Goal: Book appointment/travel/reservation

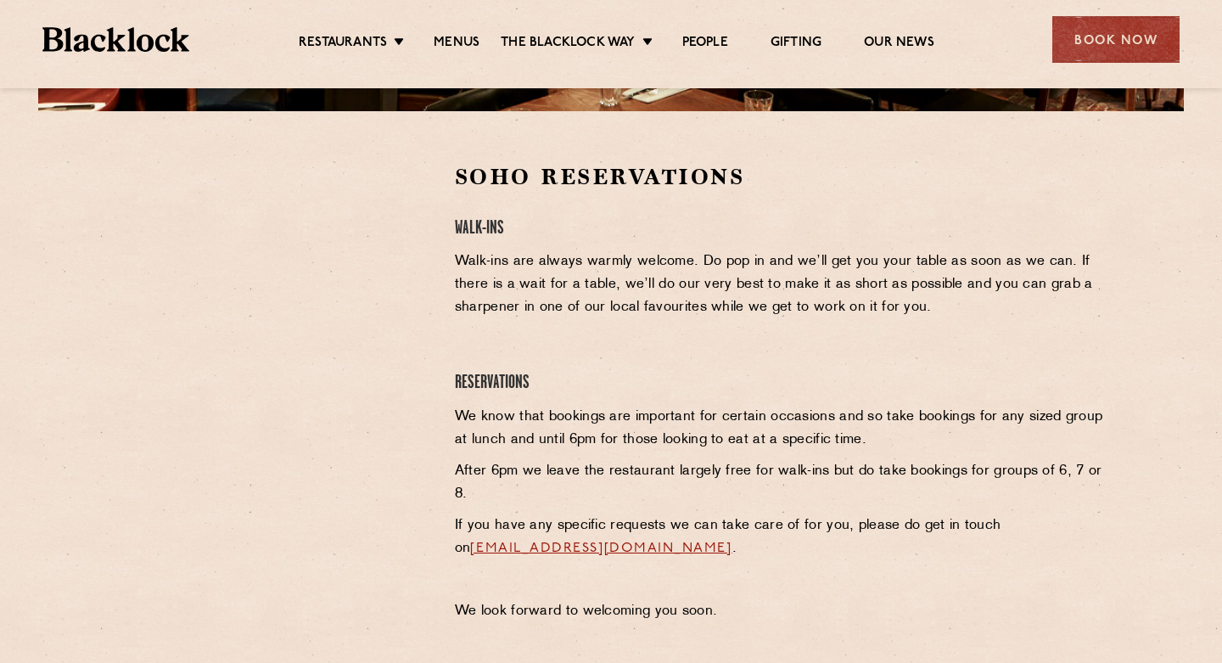
scroll to position [457, 0]
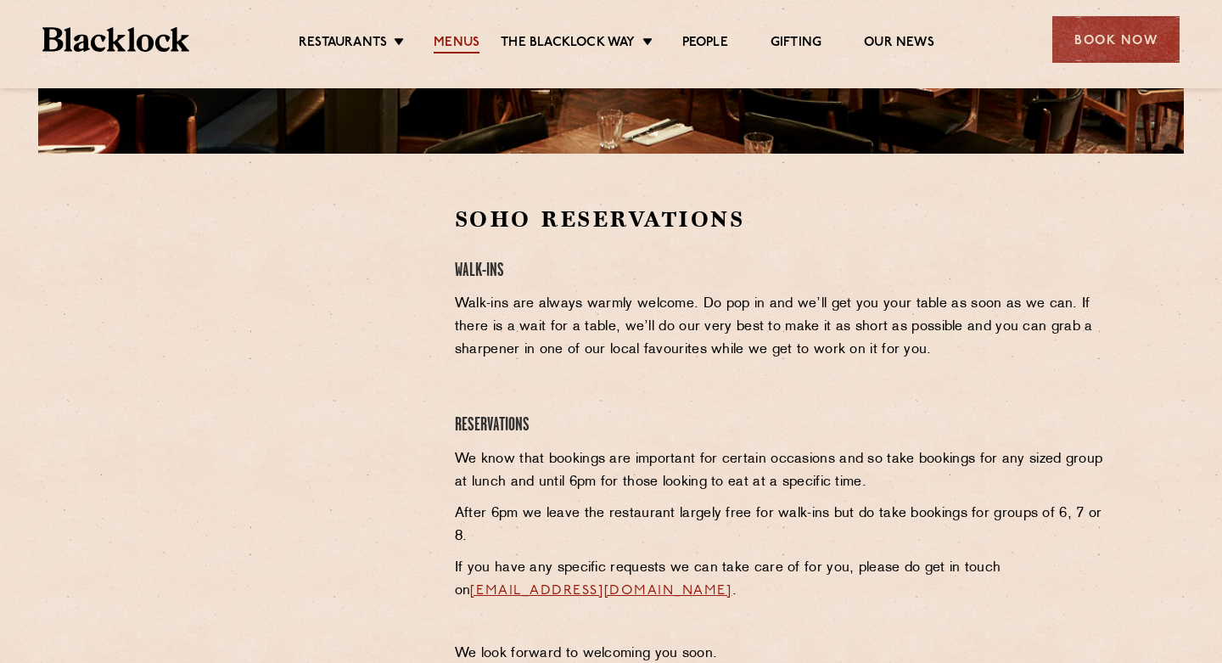
click at [462, 40] on link "Menus" at bounding box center [457, 44] width 46 height 19
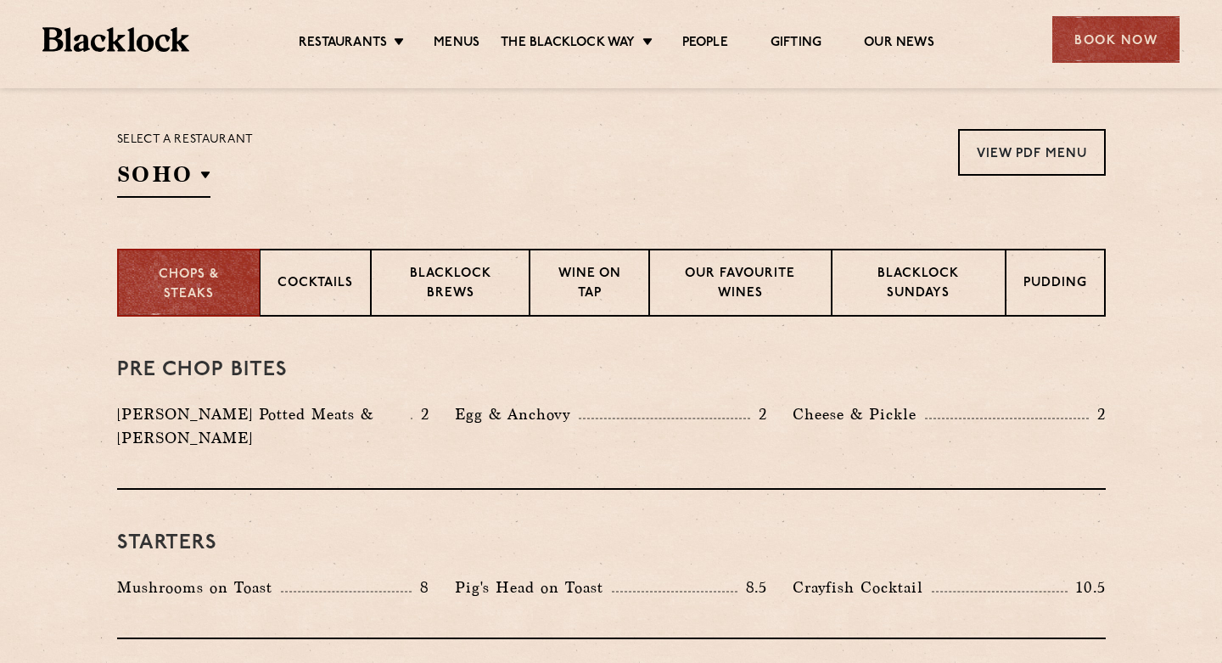
scroll to position [492, 0]
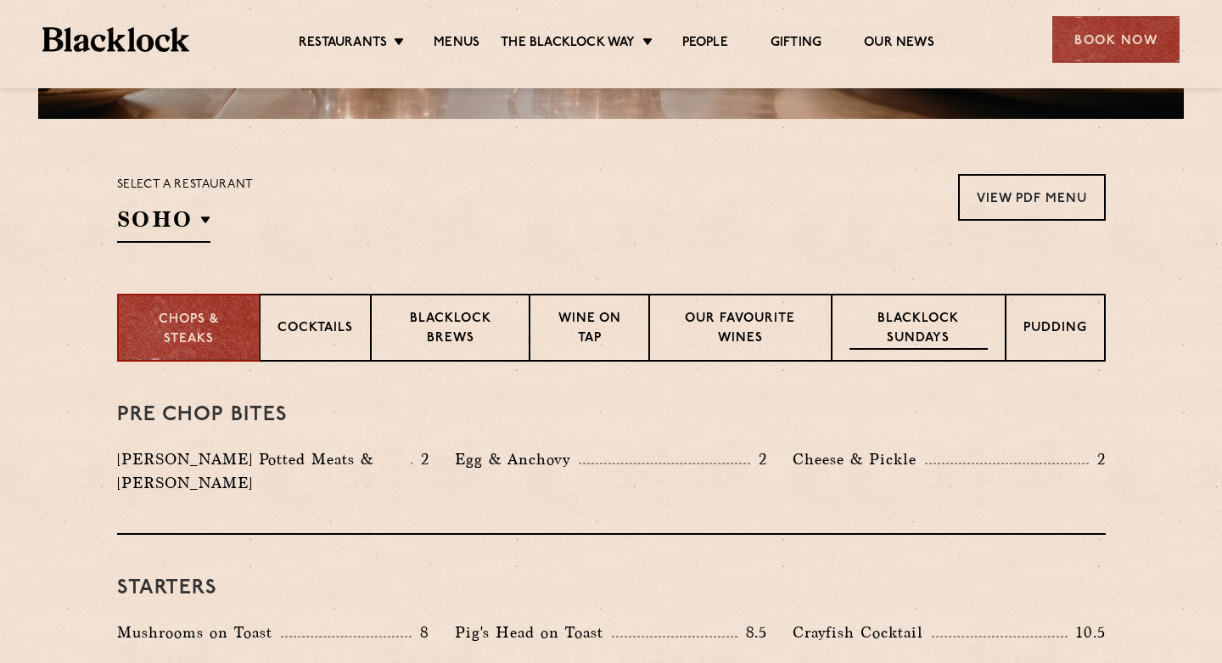
click at [895, 306] on div "Blacklock Sundays" at bounding box center [918, 328] width 173 height 68
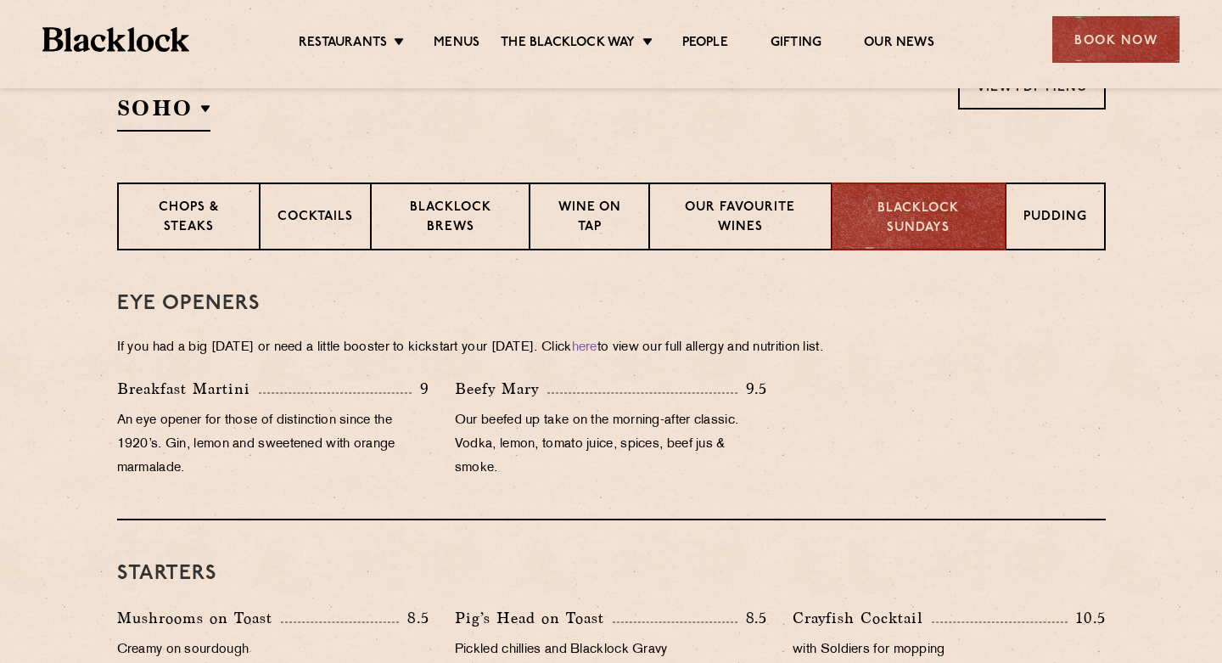
scroll to position [593, 0]
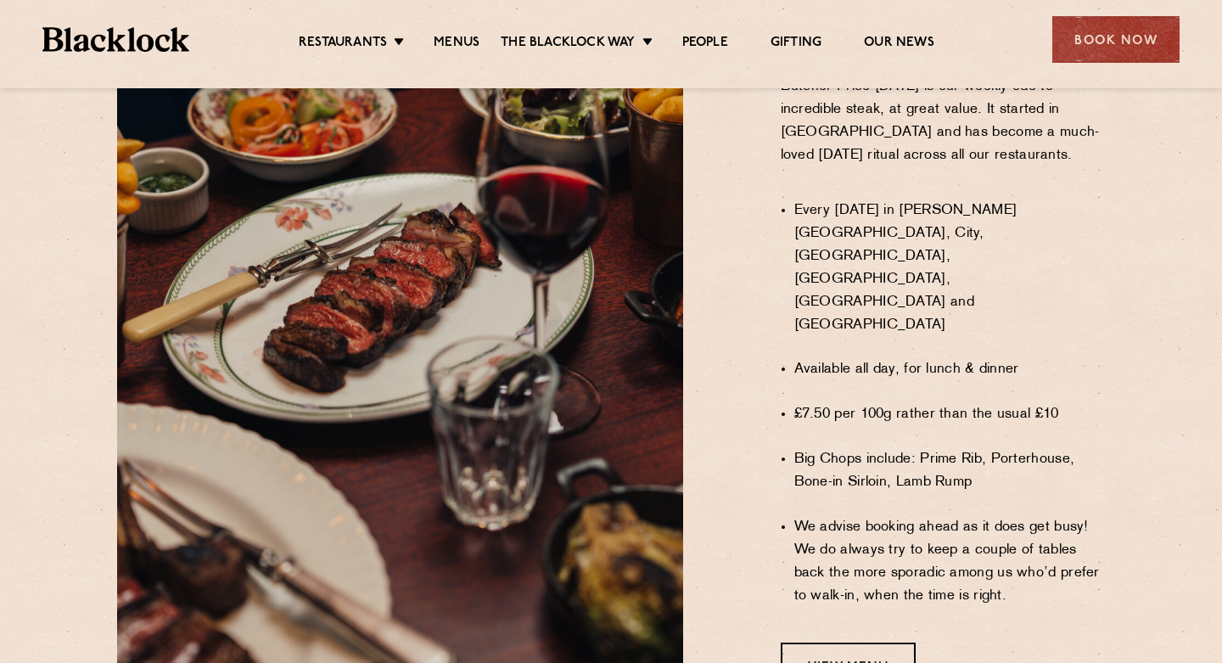
scroll to position [1138, 0]
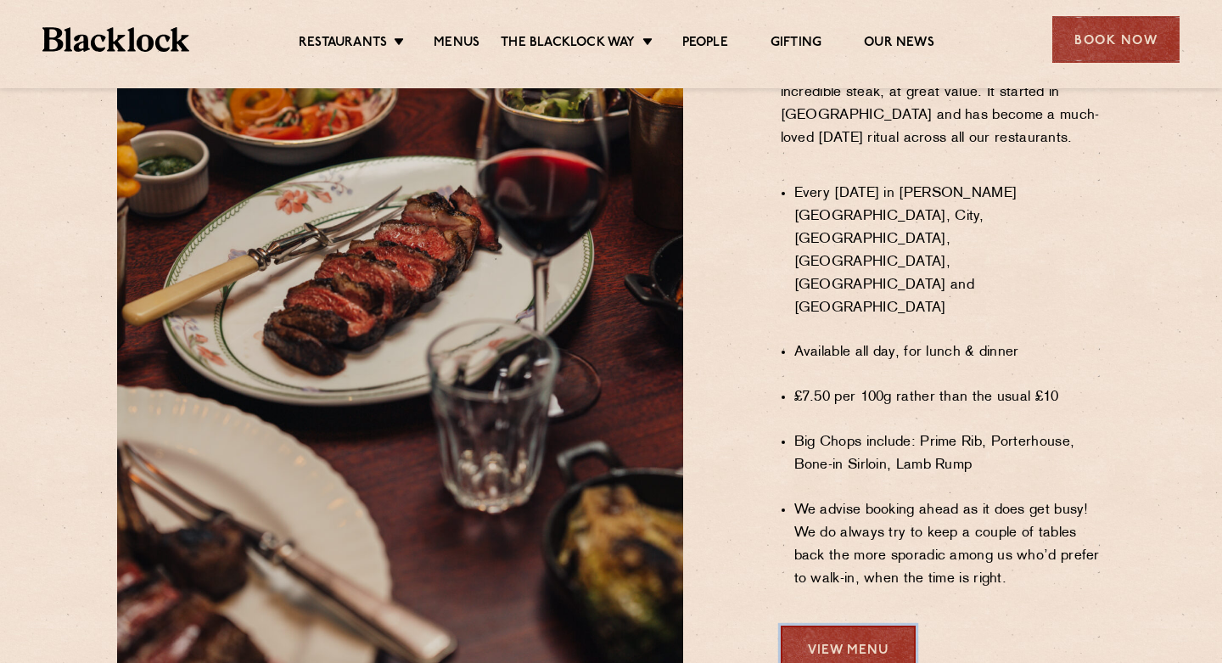
click at [887, 625] on link "View Menu" at bounding box center [848, 648] width 135 height 47
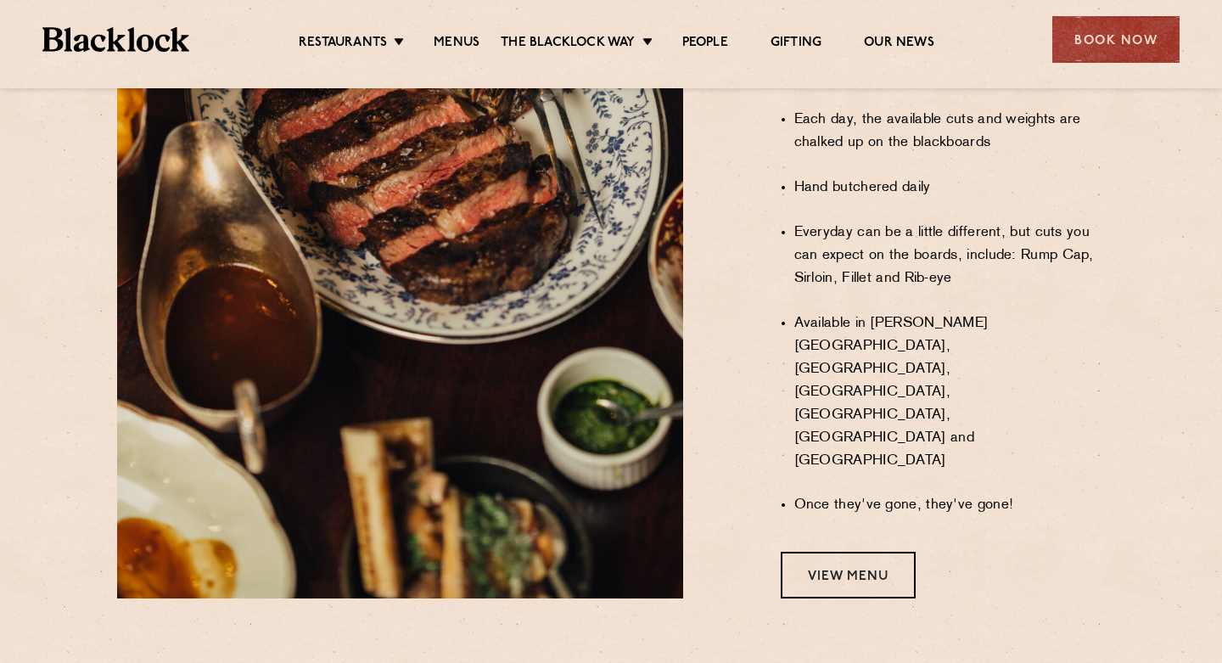
scroll to position [1418, 0]
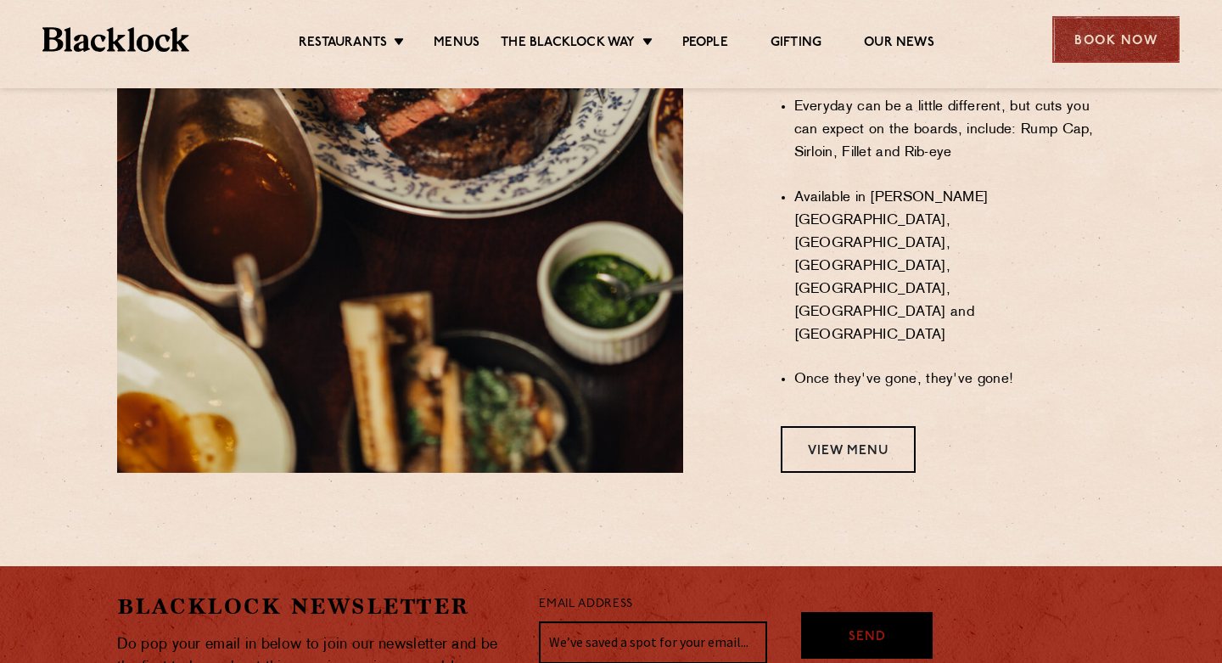
click at [1064, 36] on div "Book Now" at bounding box center [1115, 39] width 127 height 47
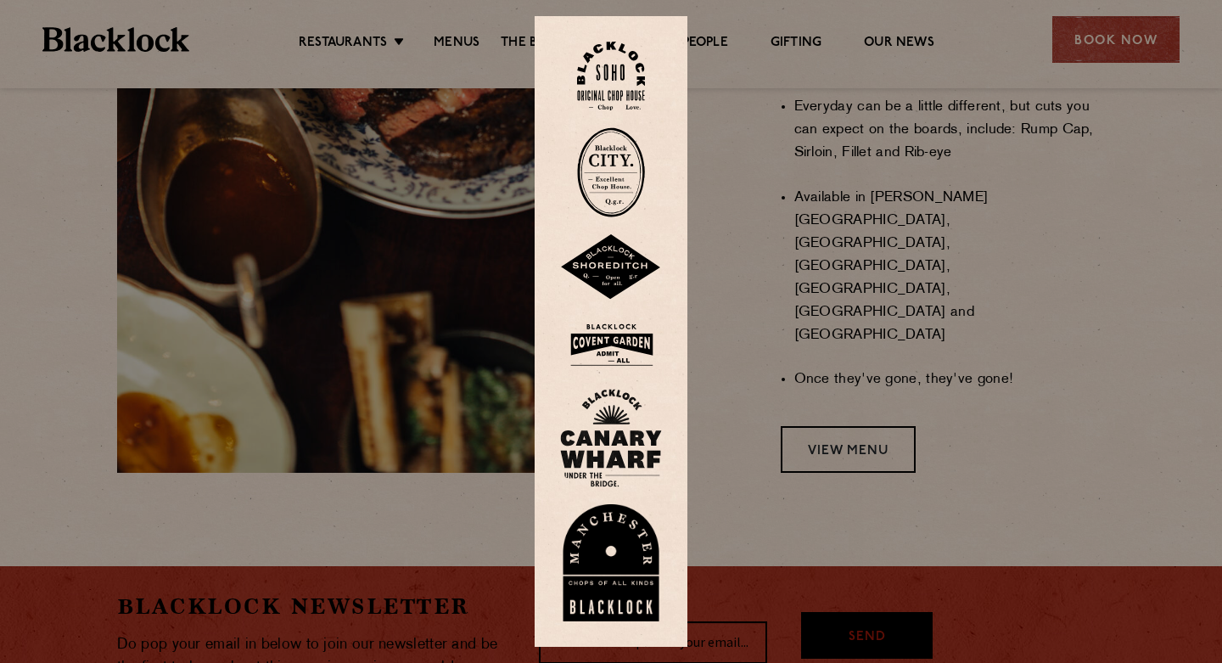
click at [617, 69] on img at bounding box center [611, 76] width 68 height 69
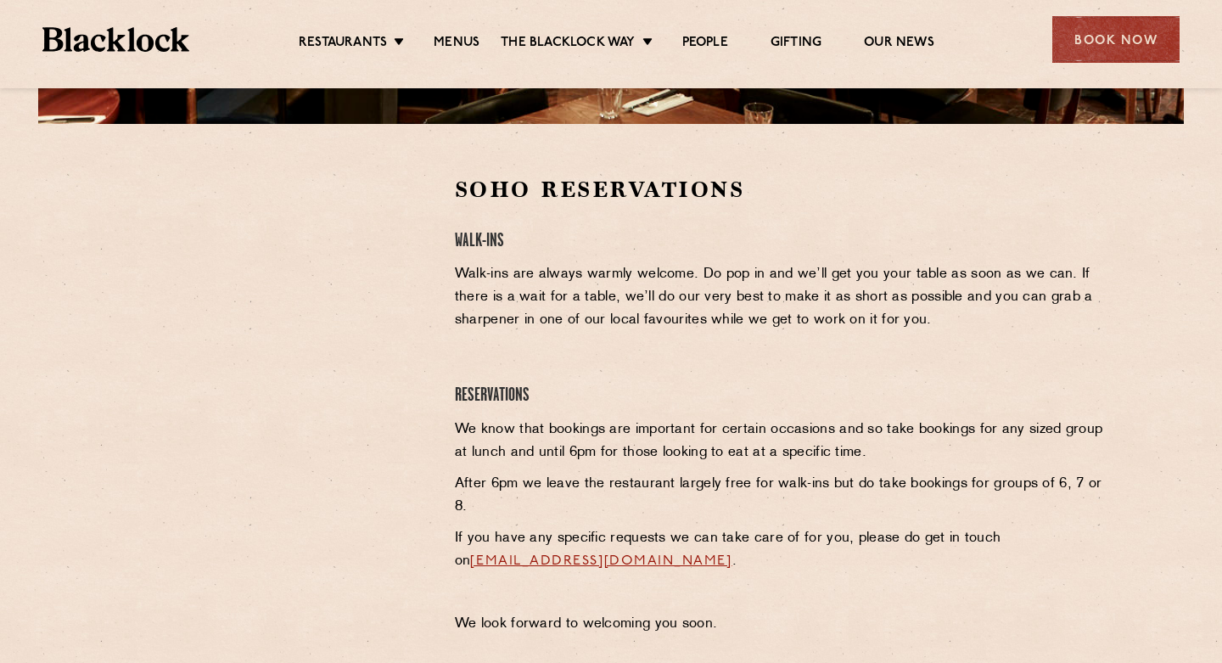
scroll to position [462, 0]
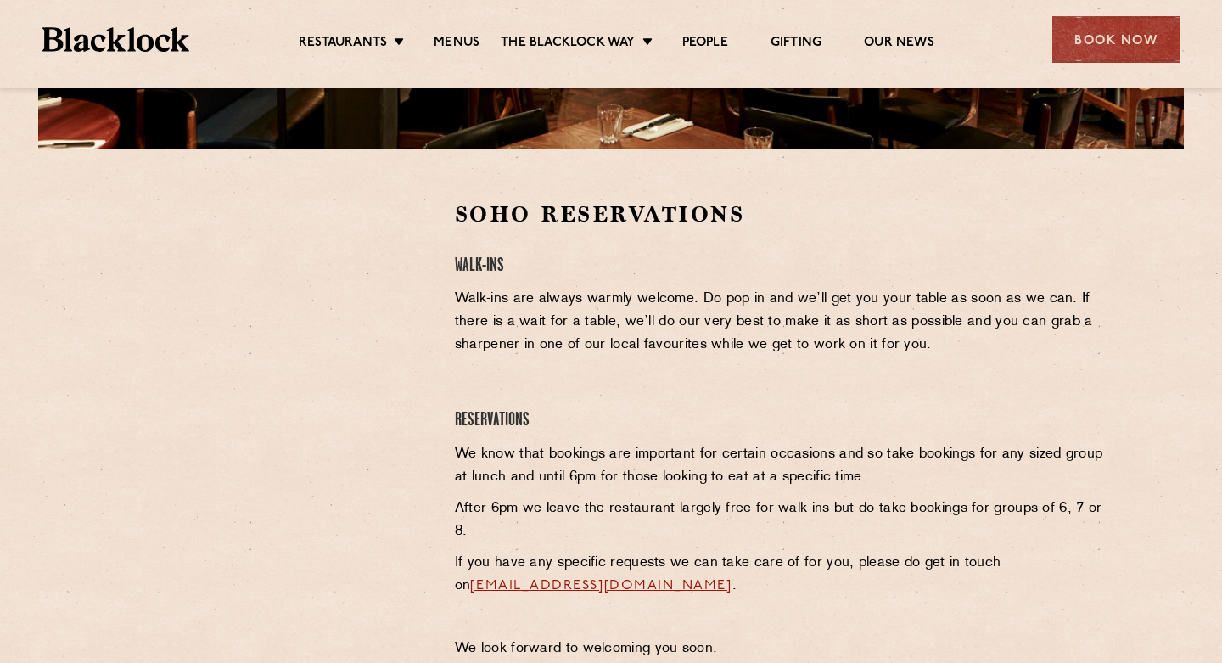
click at [399, 360] on div at bounding box center [273, 326] width 312 height 255
click at [408, 304] on div at bounding box center [273, 326] width 312 height 255
click at [405, 358] on div at bounding box center [273, 326] width 312 height 255
click at [407, 311] on div at bounding box center [273, 326] width 312 height 255
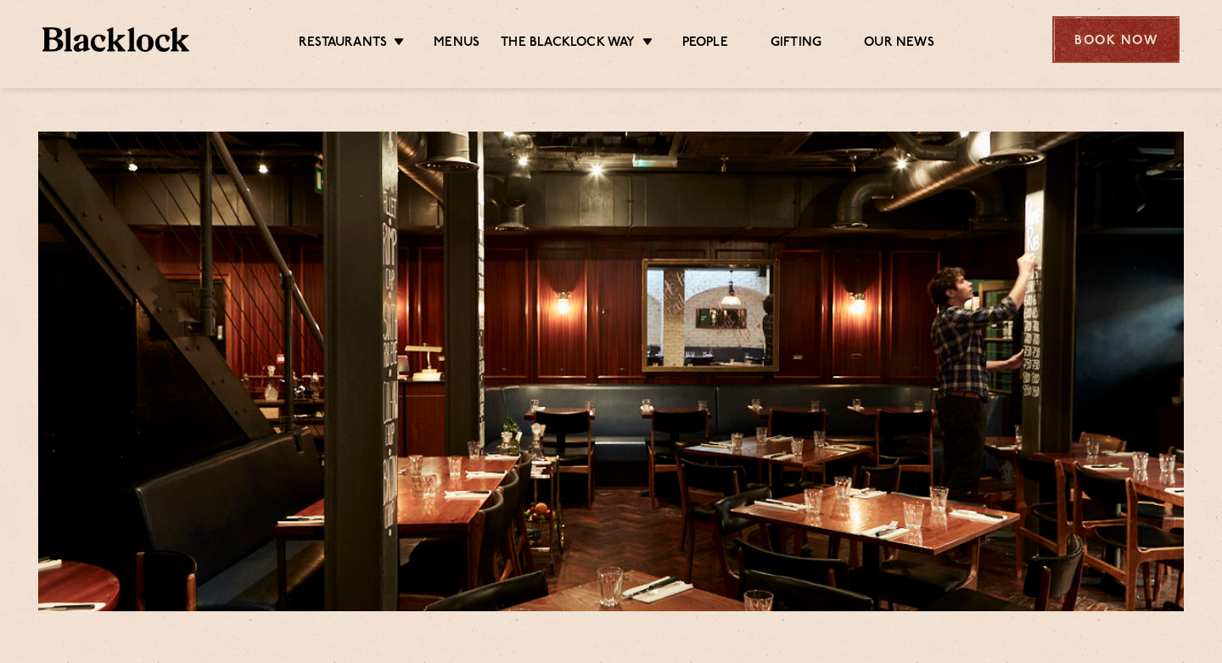
click at [1097, 55] on div "Book Now" at bounding box center [1115, 39] width 127 height 47
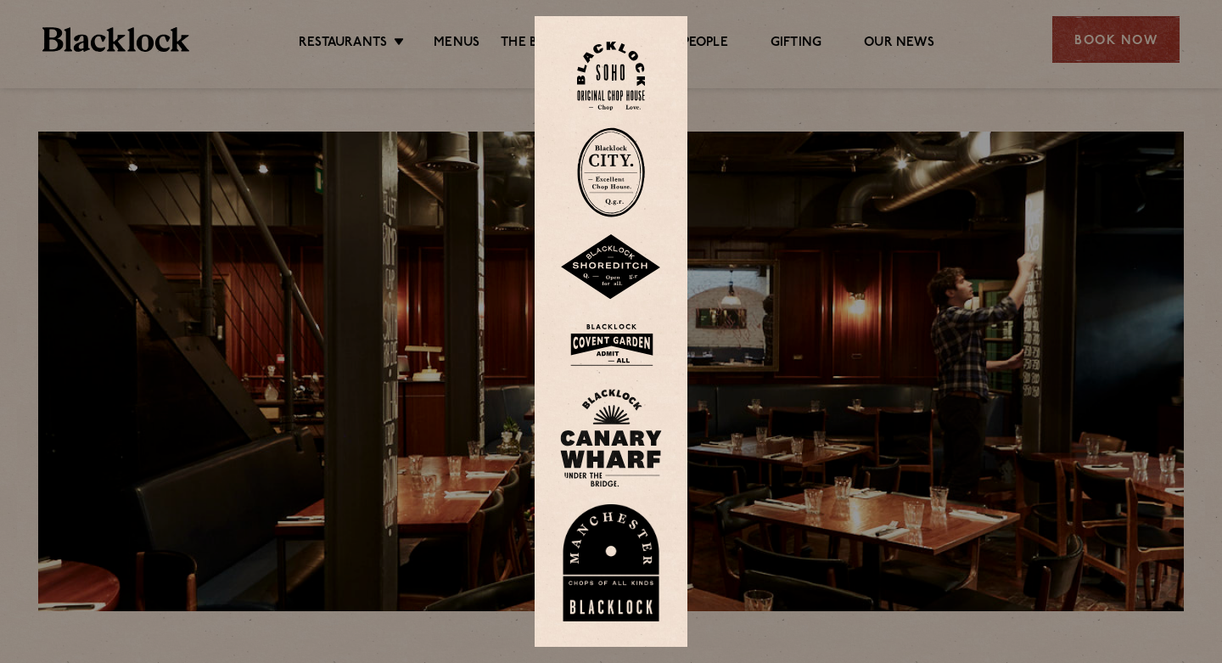
click at [602, 87] on img at bounding box center [611, 76] width 68 height 69
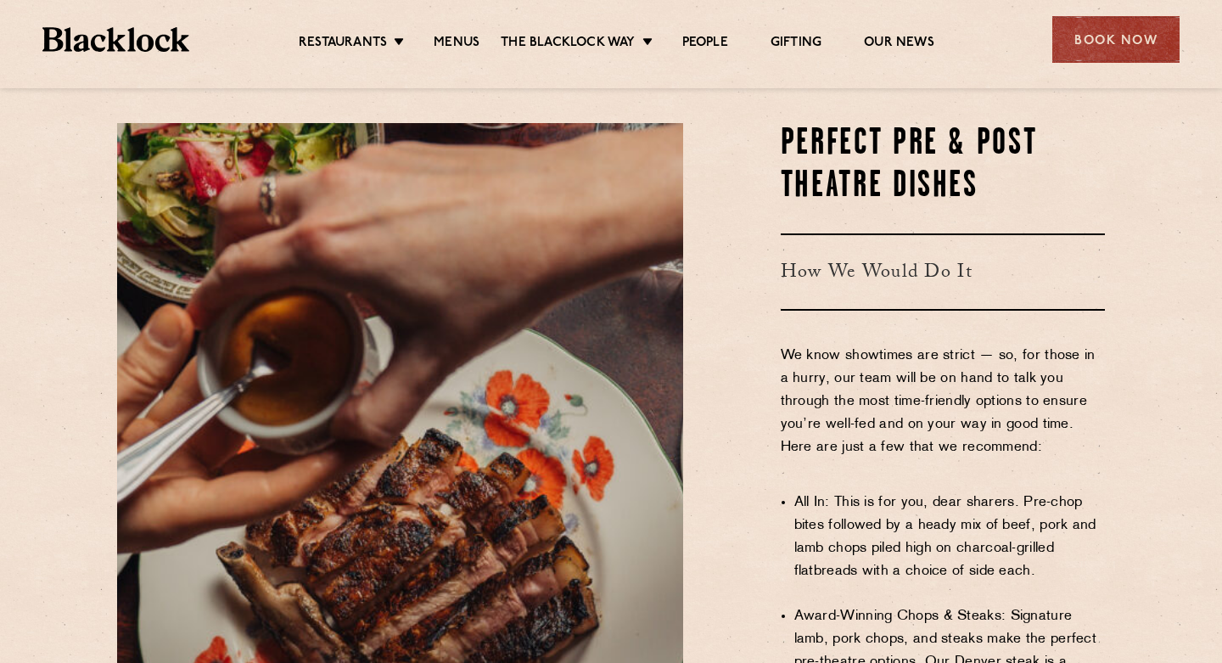
scroll to position [1182, 0]
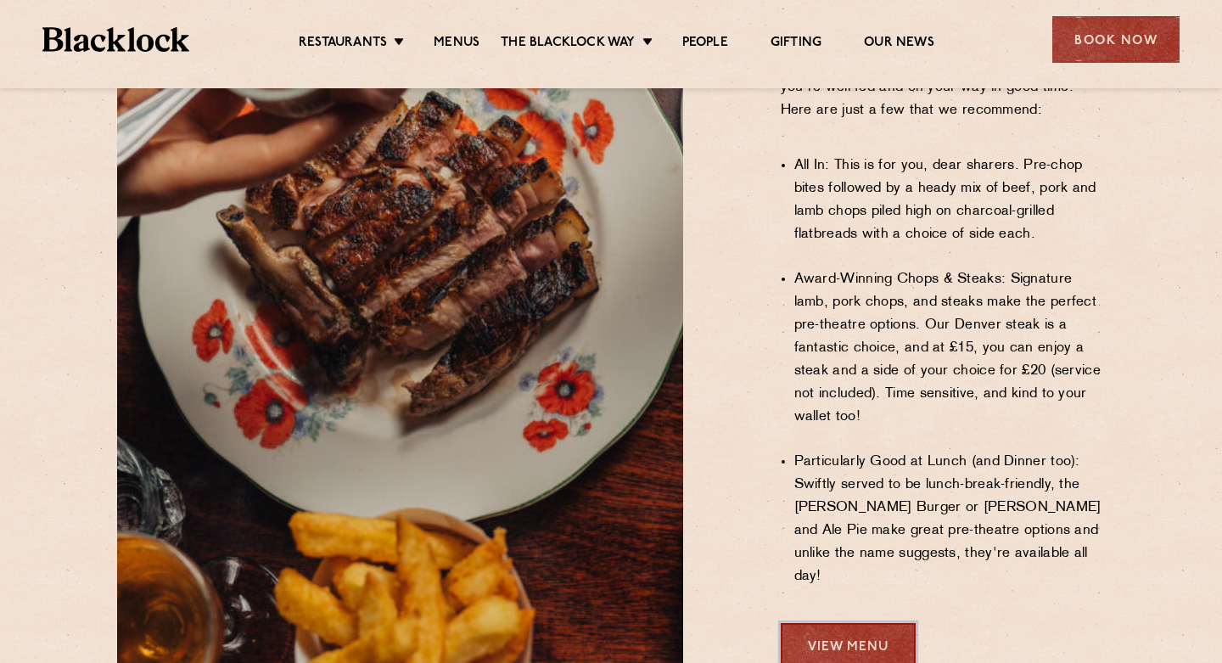
click at [865, 623] on link "View Menu" at bounding box center [848, 646] width 135 height 47
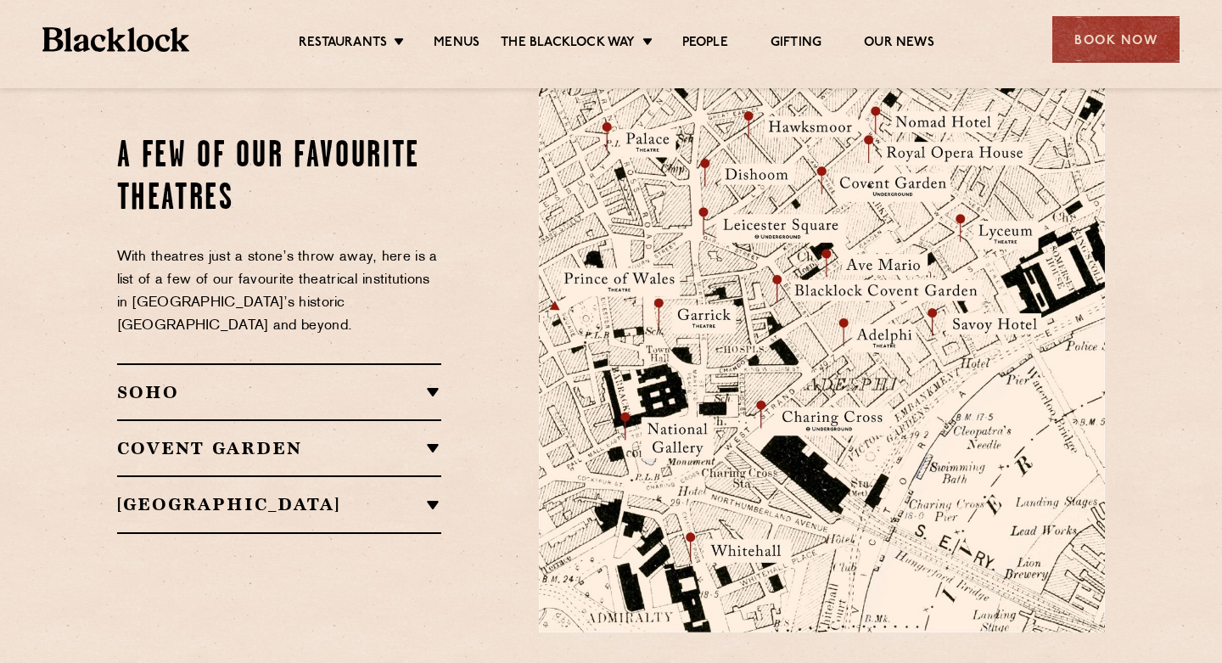
scroll to position [1876, 0]
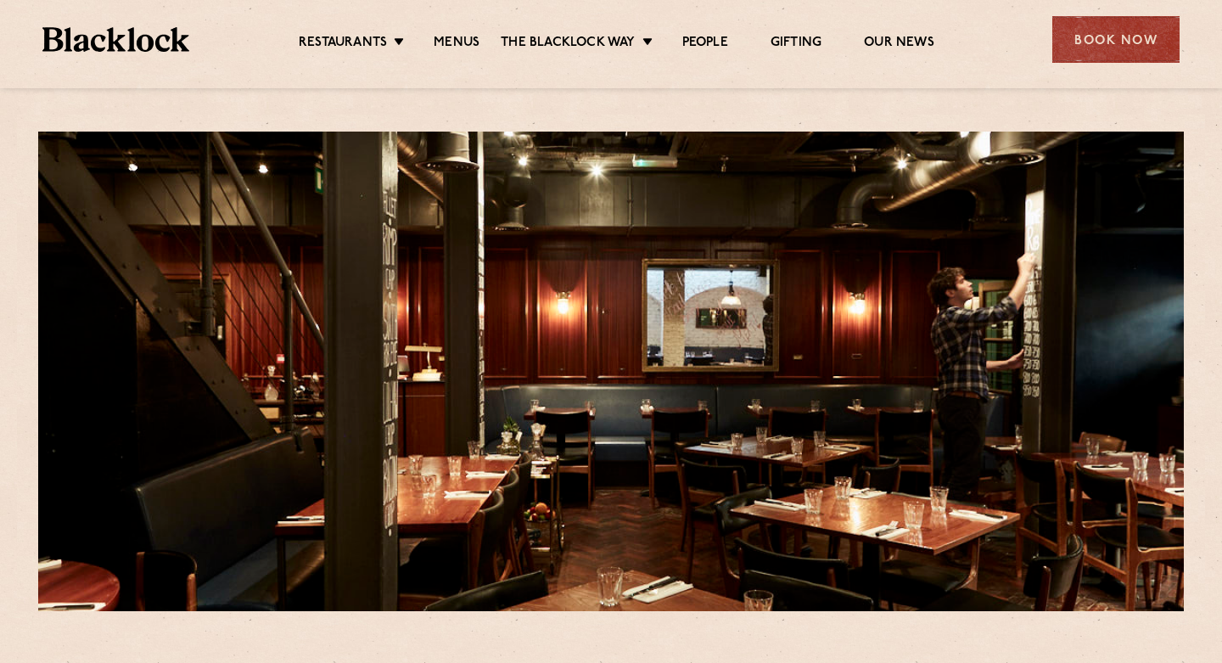
scroll to position [7, 0]
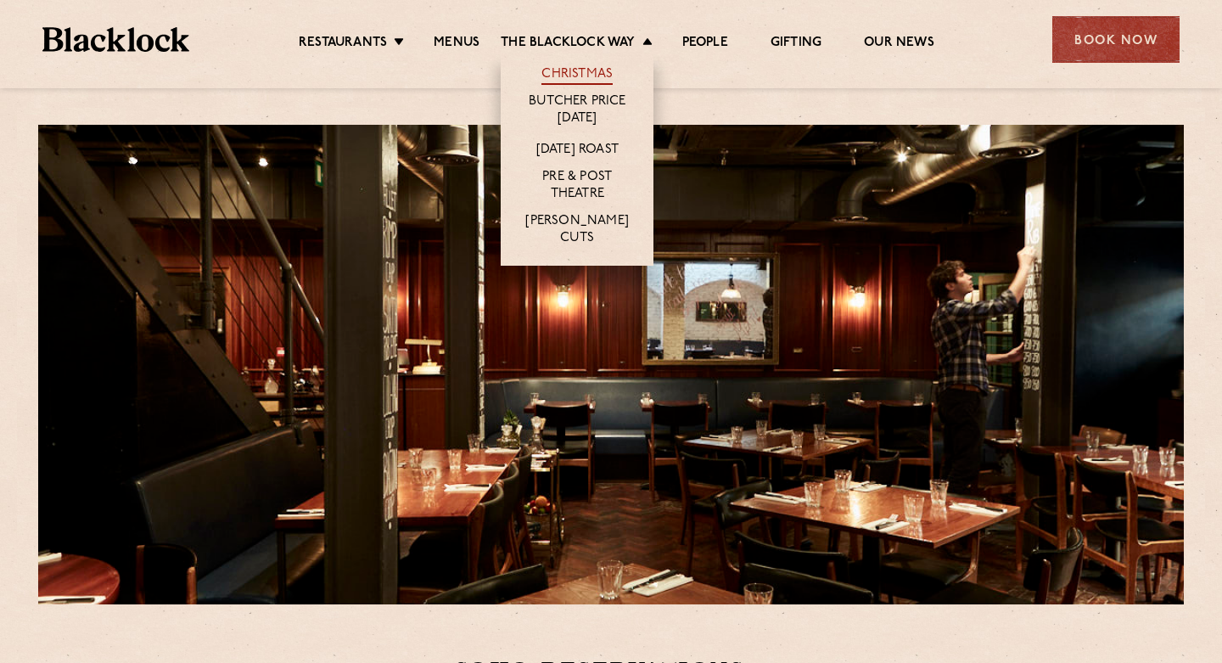
click at [591, 66] on link "Christmas" at bounding box center [576, 75] width 71 height 19
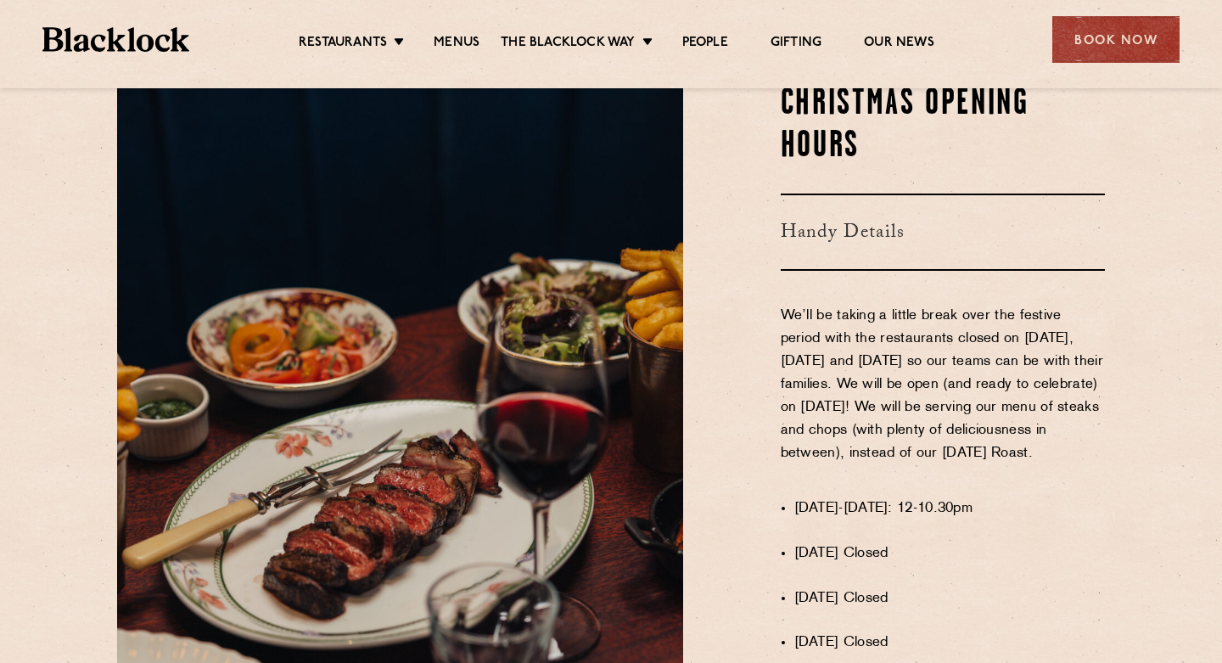
scroll to position [884, 0]
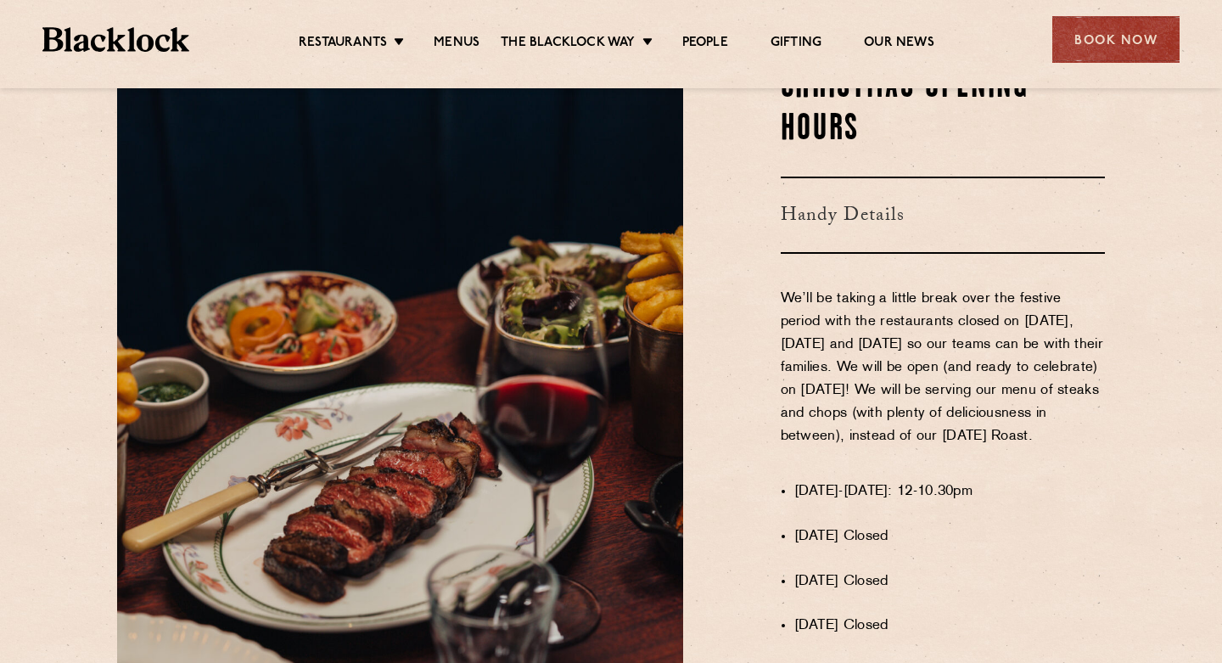
click at [862, 207] on h3 "Handy Details" at bounding box center [943, 215] width 325 height 77
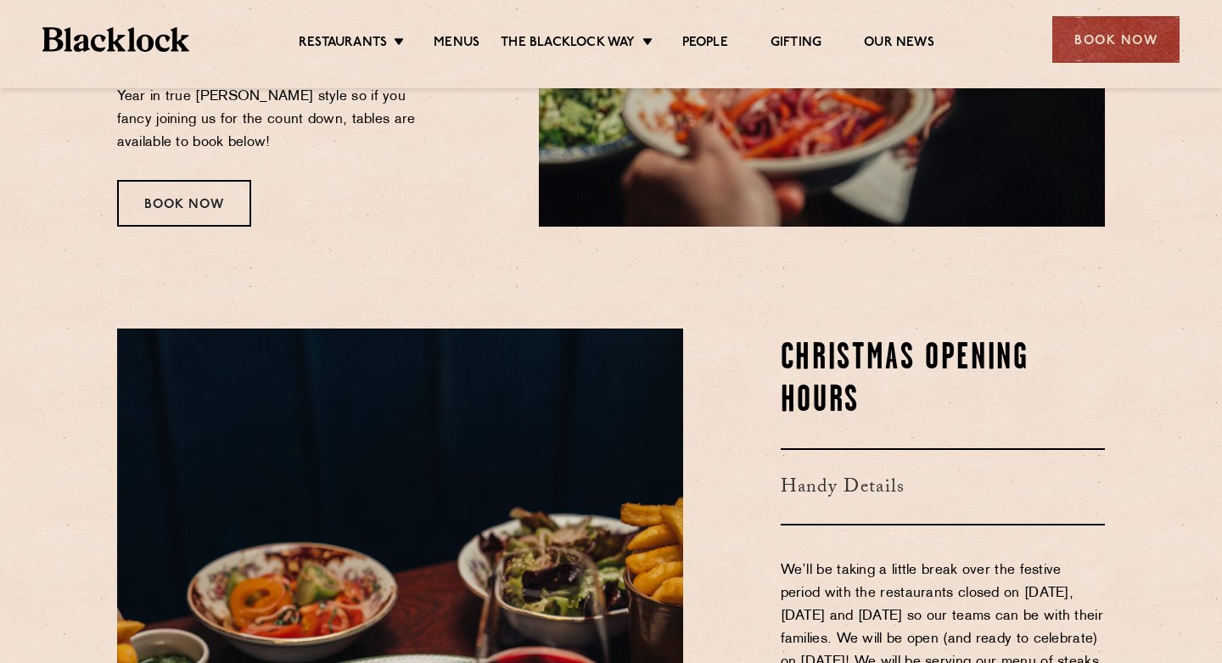
scroll to position [548, 0]
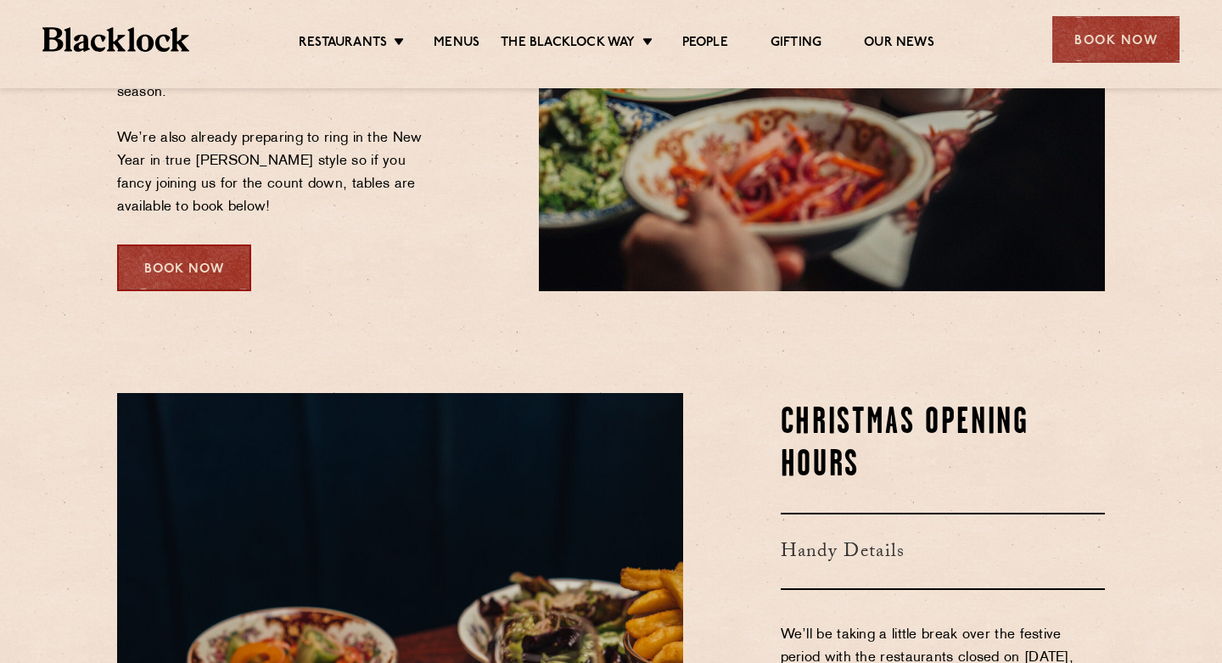
click at [160, 278] on div "Book Now" at bounding box center [184, 267] width 134 height 47
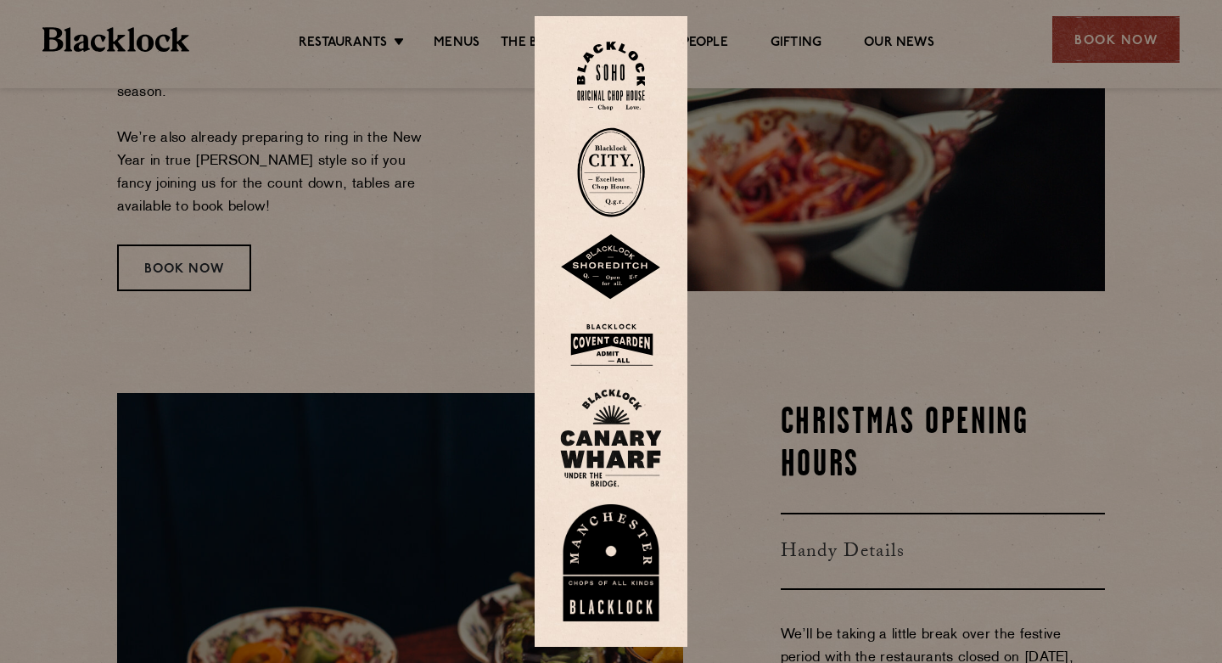
click at [624, 76] on img at bounding box center [611, 76] width 68 height 69
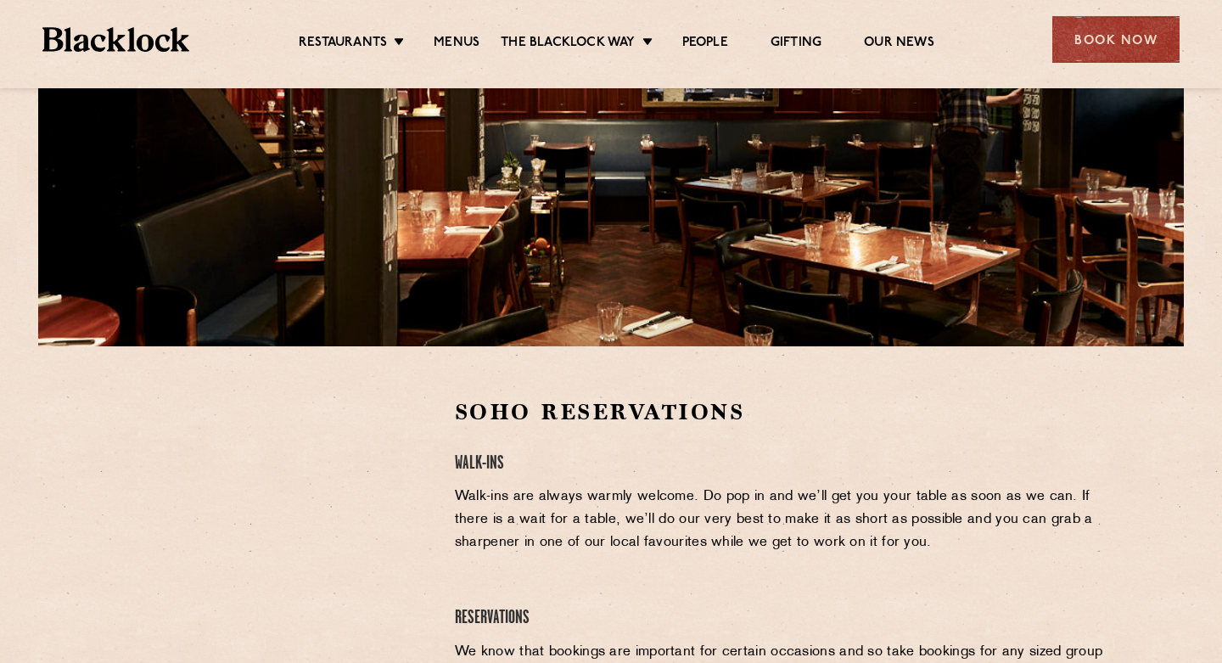
scroll to position [270, 0]
